Goal: Task Accomplishment & Management: Manage account settings

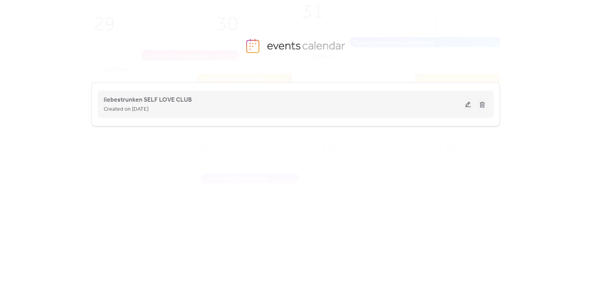
click at [467, 102] on button at bounding box center [468, 105] width 11 height 12
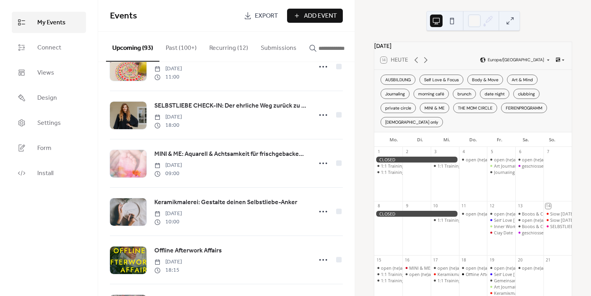
scroll to position [75, 0]
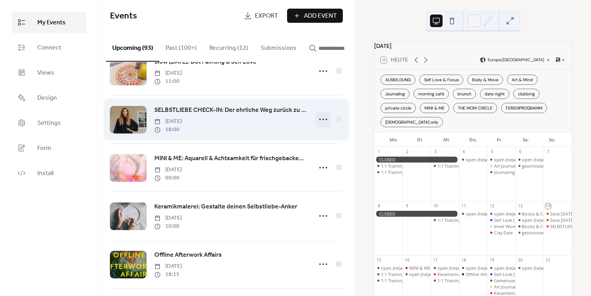
click at [319, 121] on icon at bounding box center [323, 119] width 13 height 13
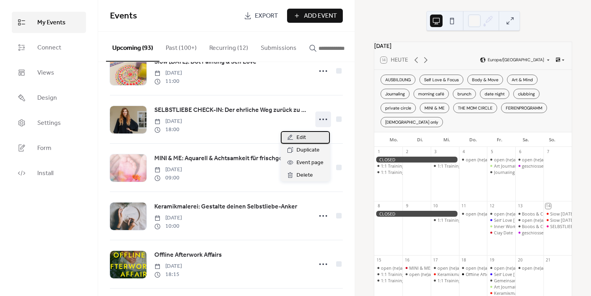
click at [303, 140] on span "Edit" at bounding box center [301, 137] width 9 height 9
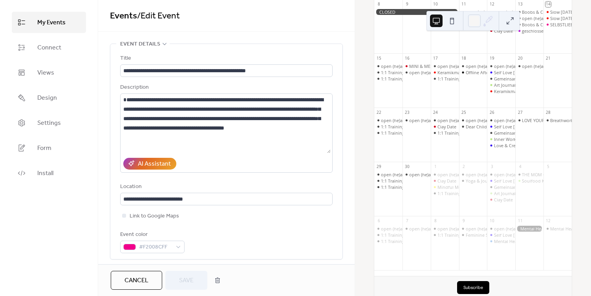
click at [46, 29] on link "My Events" at bounding box center [49, 22] width 74 height 21
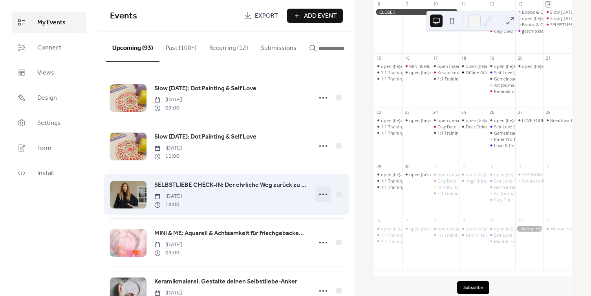
click at [320, 196] on icon at bounding box center [323, 194] width 13 height 13
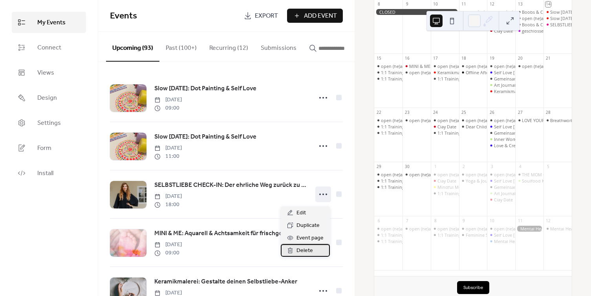
click at [299, 256] on div "Delete" at bounding box center [305, 250] width 49 height 13
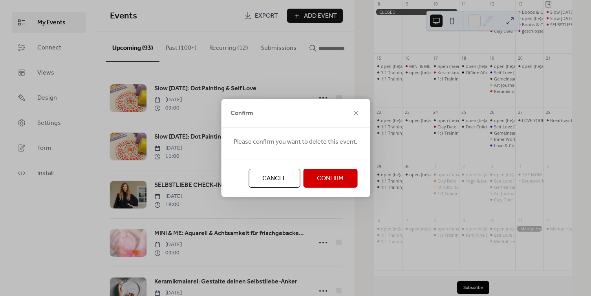
click at [333, 186] on button "Confirm" at bounding box center [330, 178] width 54 height 19
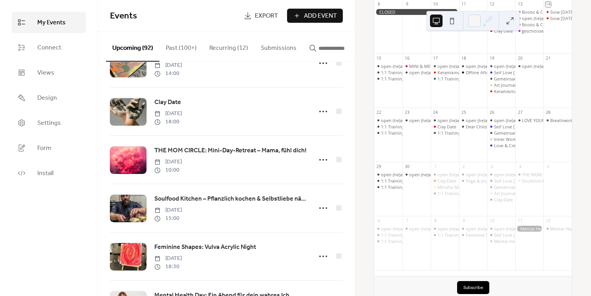
scroll to position [812, 0]
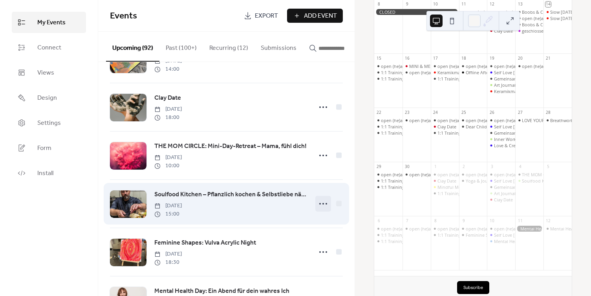
click at [323, 210] on icon at bounding box center [323, 204] width 13 height 13
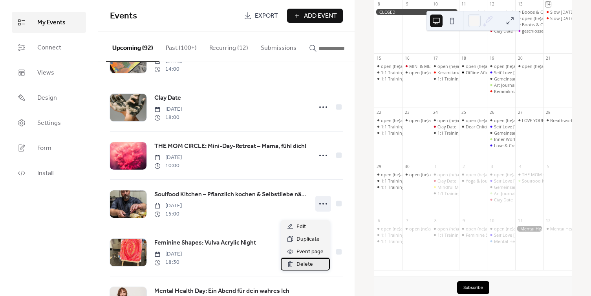
click at [295, 264] on div "Delete" at bounding box center [305, 264] width 49 height 13
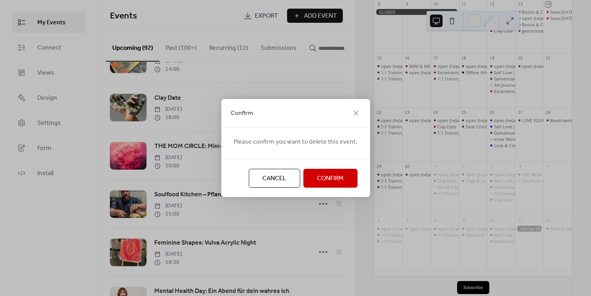
click at [338, 180] on span "Confirm" at bounding box center [330, 178] width 27 height 9
